Goal: Find specific page/section: Find specific page/section

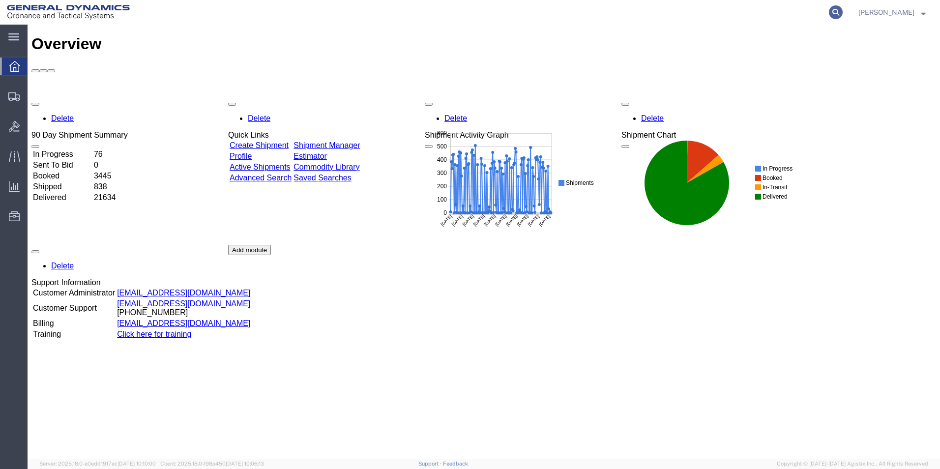
click at [843, 10] on icon at bounding box center [836, 12] width 14 height 14
click at [699, 9] on input "search" at bounding box center [679, 12] width 299 height 24
paste input "B&B Trucking Inc"
type input "B&B Trucking Inc"
click at [841, 12] on icon at bounding box center [836, 12] width 14 height 14
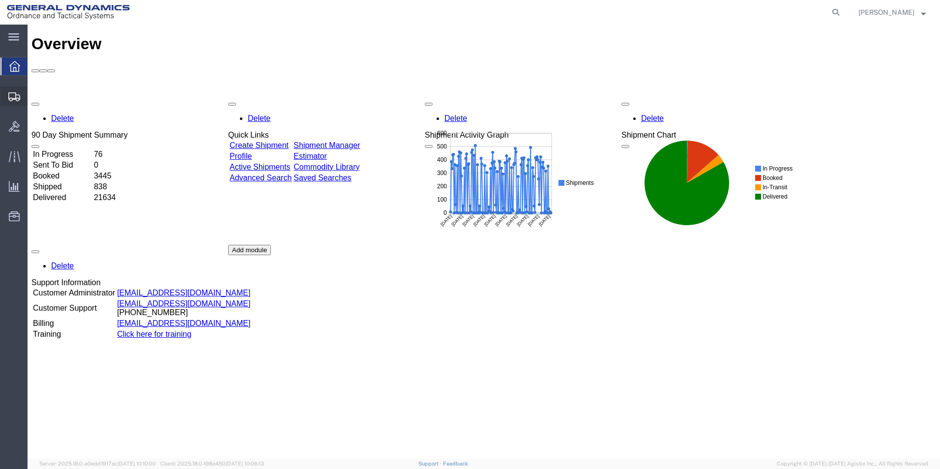
click at [34, 94] on span "Shipments" at bounding box center [30, 97] width 7 height 20
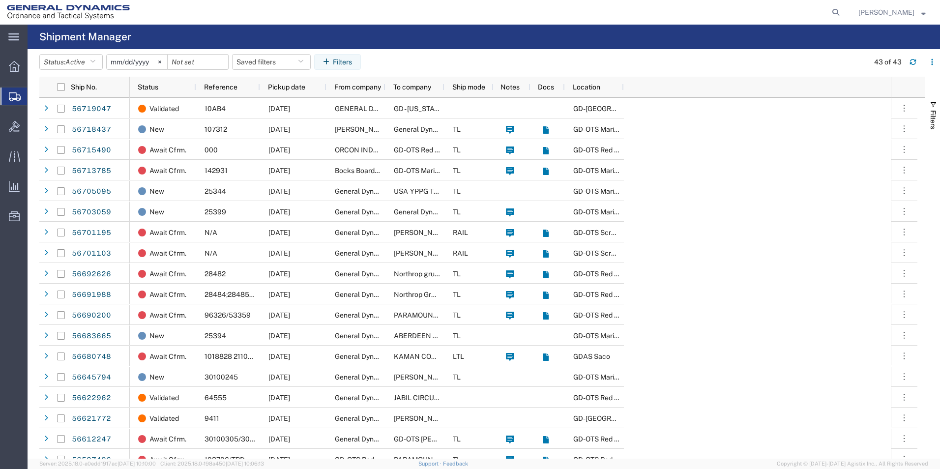
click at [880, 12] on span "Kayla Singleton" at bounding box center [886, 12] width 56 height 11
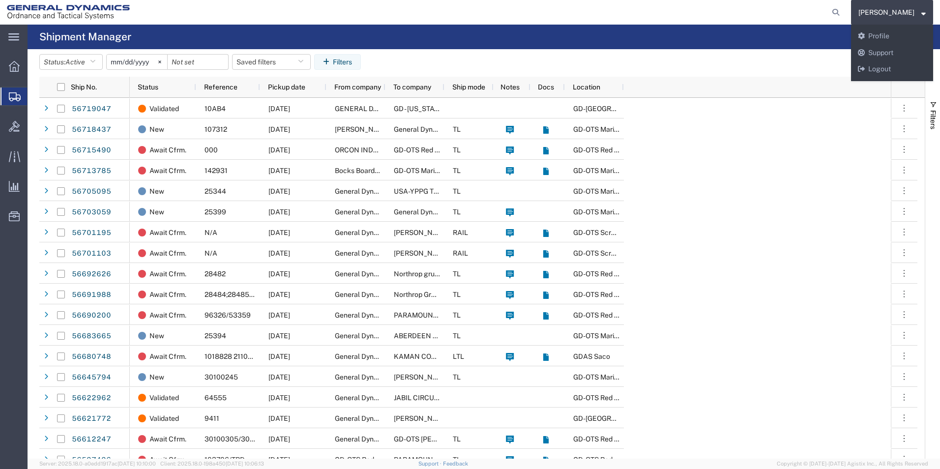
drag, startPoint x: 798, startPoint y: 23, endPoint x: 847, endPoint y: 4, distance: 52.4
click at [799, 22] on agx-global-search at bounding box center [686, 12] width 315 height 25
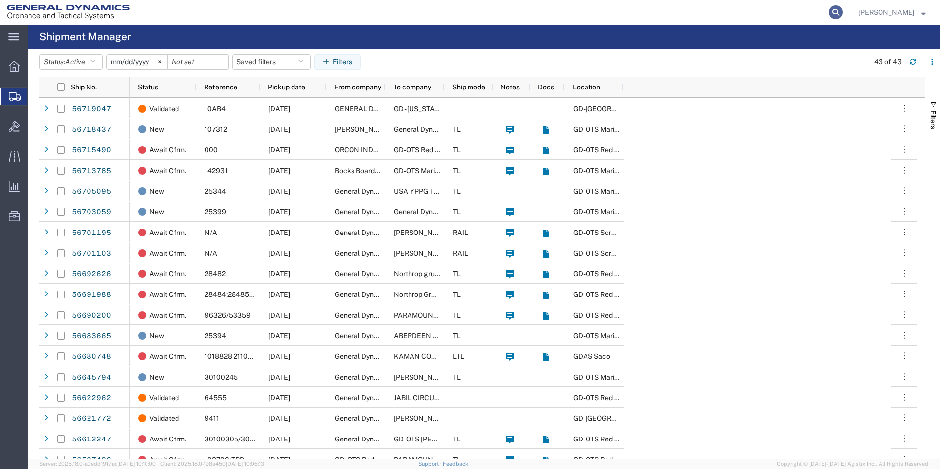
click at [843, 14] on icon at bounding box center [836, 12] width 14 height 14
